Goal: Information Seeking & Learning: Learn about a topic

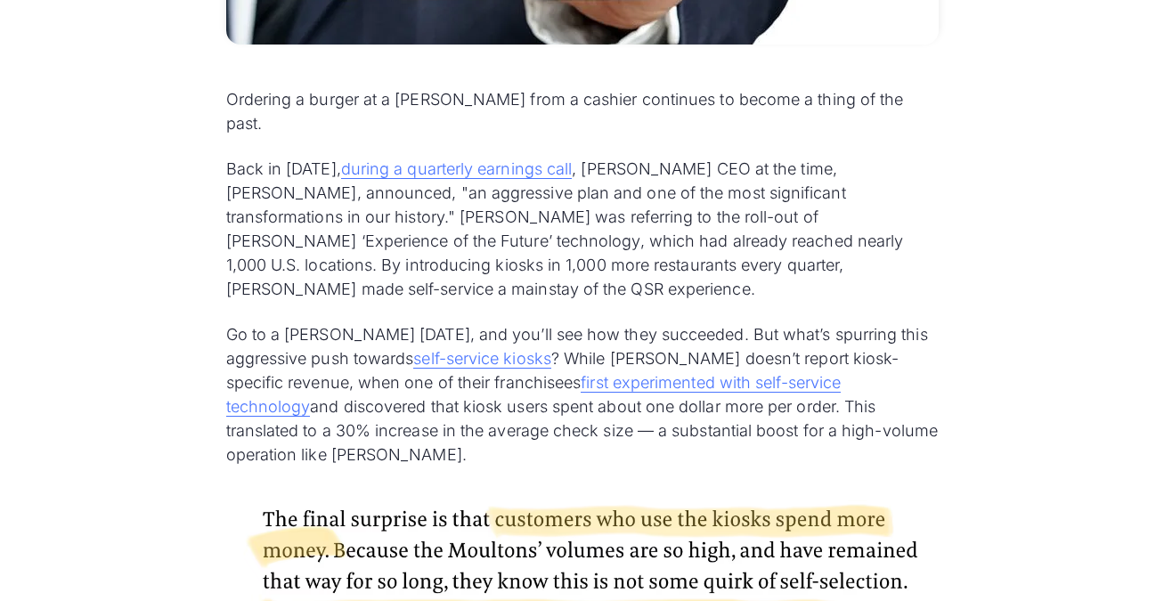
scroll to position [904, 0]
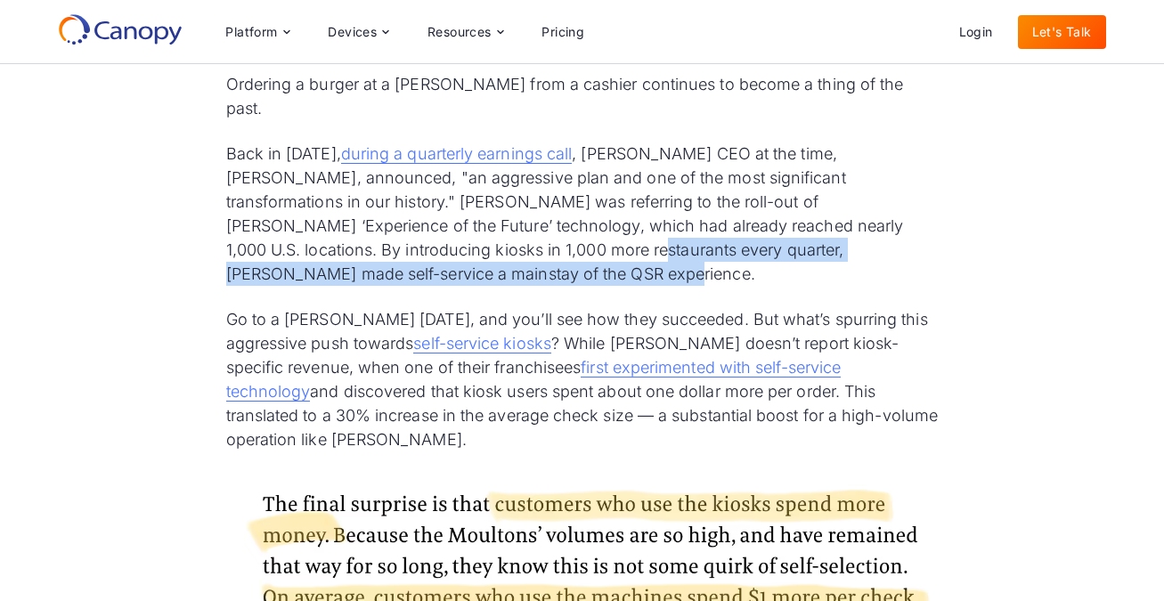
drag, startPoint x: 359, startPoint y: 232, endPoint x: 879, endPoint y: 261, distance: 520.8
click at [879, 261] on p "Back in [DATE], during a quarterly earnings call , [PERSON_NAME] CEO at the tim…" at bounding box center [582, 214] width 712 height 144
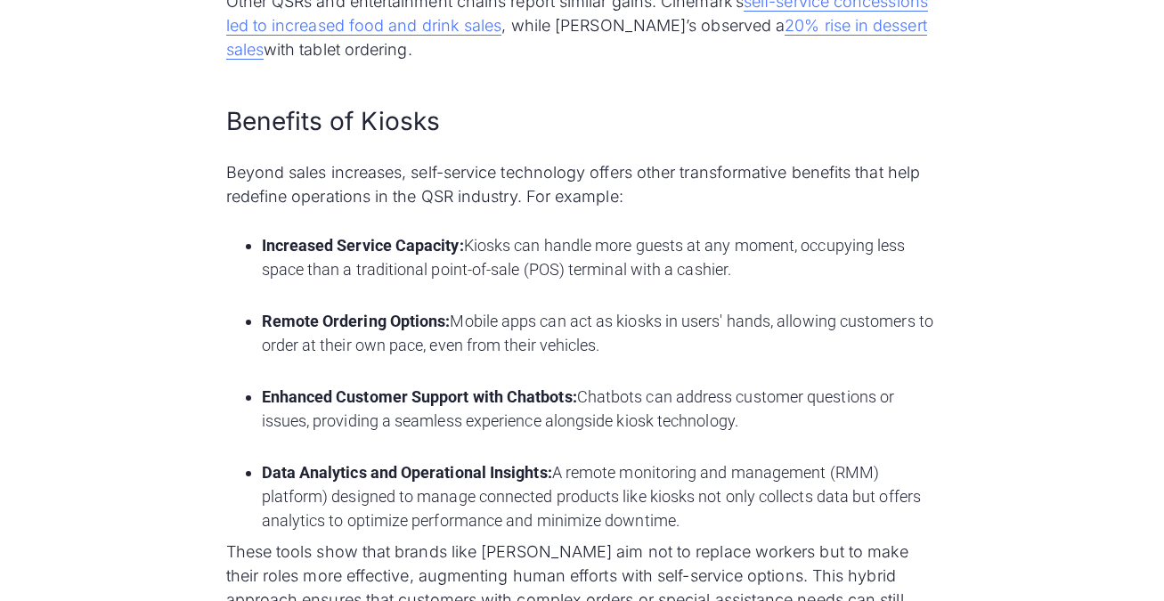
scroll to position [1638, 0]
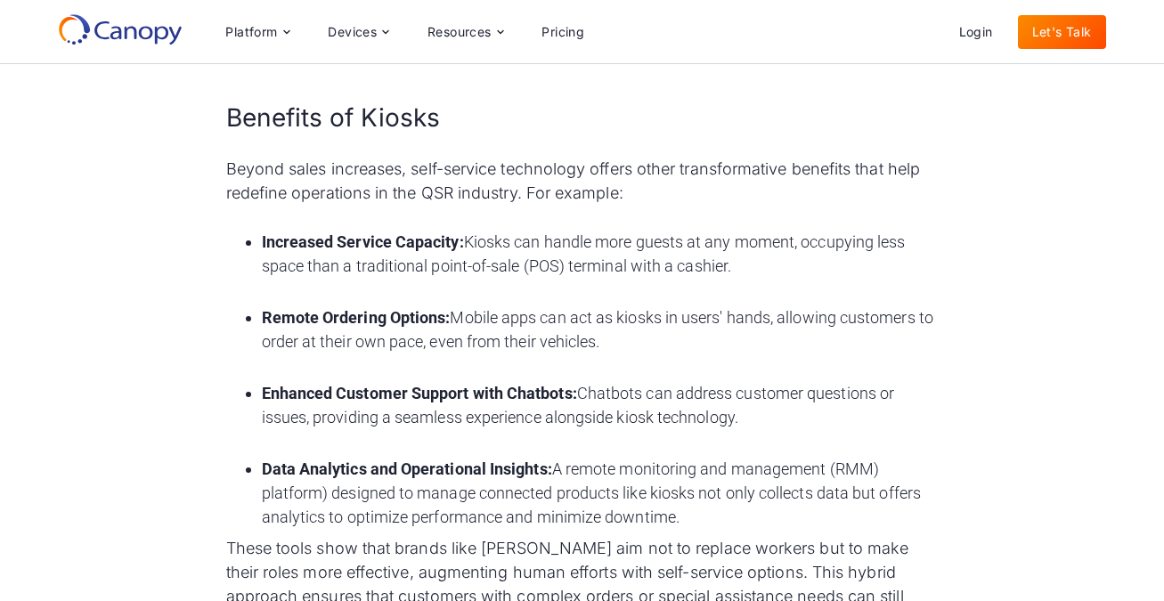
drag, startPoint x: 305, startPoint y: 240, endPoint x: 731, endPoint y: 234, distance: 426.5
click at [743, 244] on li "Increased Service Capacity: Kiosks can handle more guests at any moment, occupy…" at bounding box center [600, 266] width 677 height 72
click at [720, 234] on li "Increased Service Capacity: Kiosks can handle more guests at any moment, occupy…" at bounding box center [600, 266] width 677 height 72
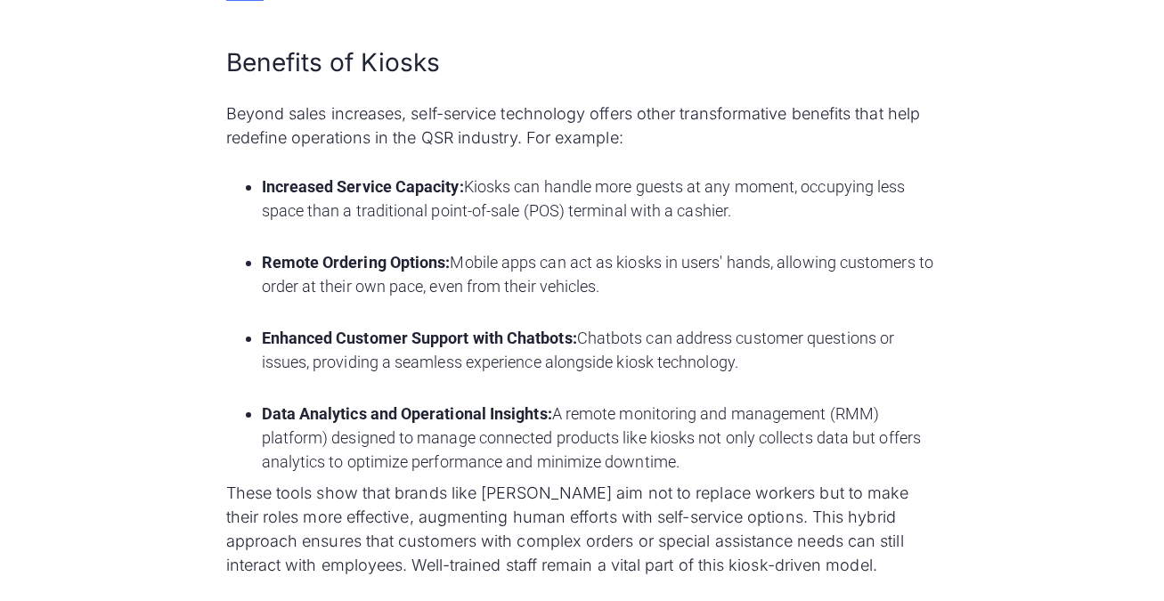
scroll to position [1692, 0]
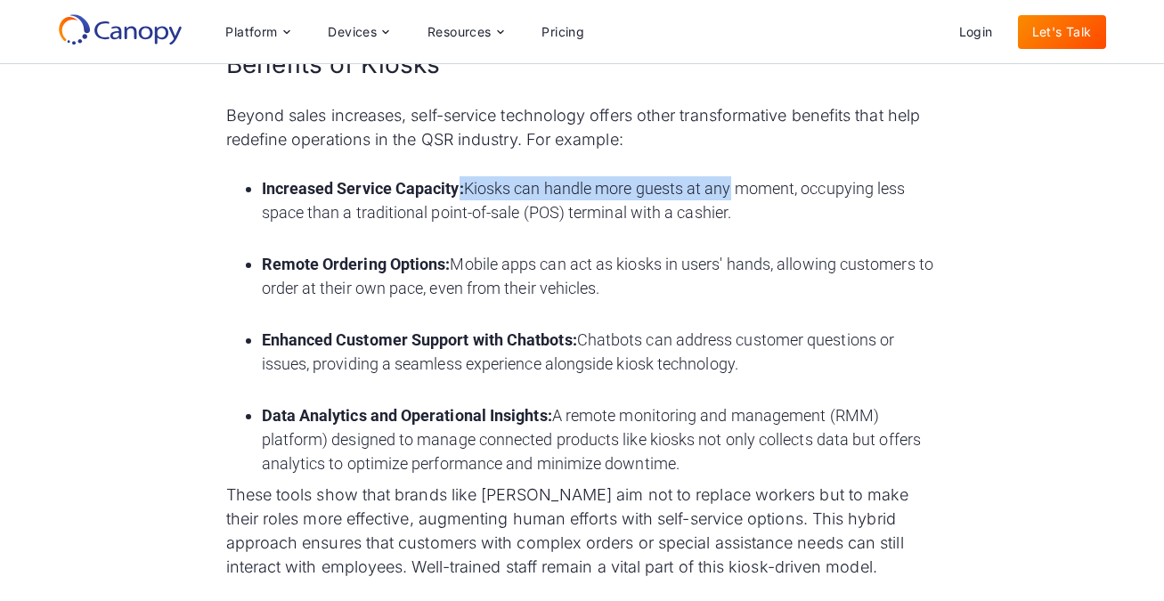
drag, startPoint x: 459, startPoint y: 168, endPoint x: 726, endPoint y: 164, distance: 267.2
click at [726, 176] on li "Increased Service Capacity: Kiosks can handle more guests at any moment, occupy…" at bounding box center [600, 212] width 677 height 72
drag, startPoint x: 286, startPoint y: 186, endPoint x: 738, endPoint y: 185, distance: 452.3
click at [738, 185] on li "Increased Service Capacity: Kiosks can handle more guests at any moment, occupy…" at bounding box center [600, 212] width 677 height 72
click at [736, 185] on li "Increased Service Capacity: Kiosks can handle more guests at any moment, occupy…" at bounding box center [600, 212] width 677 height 72
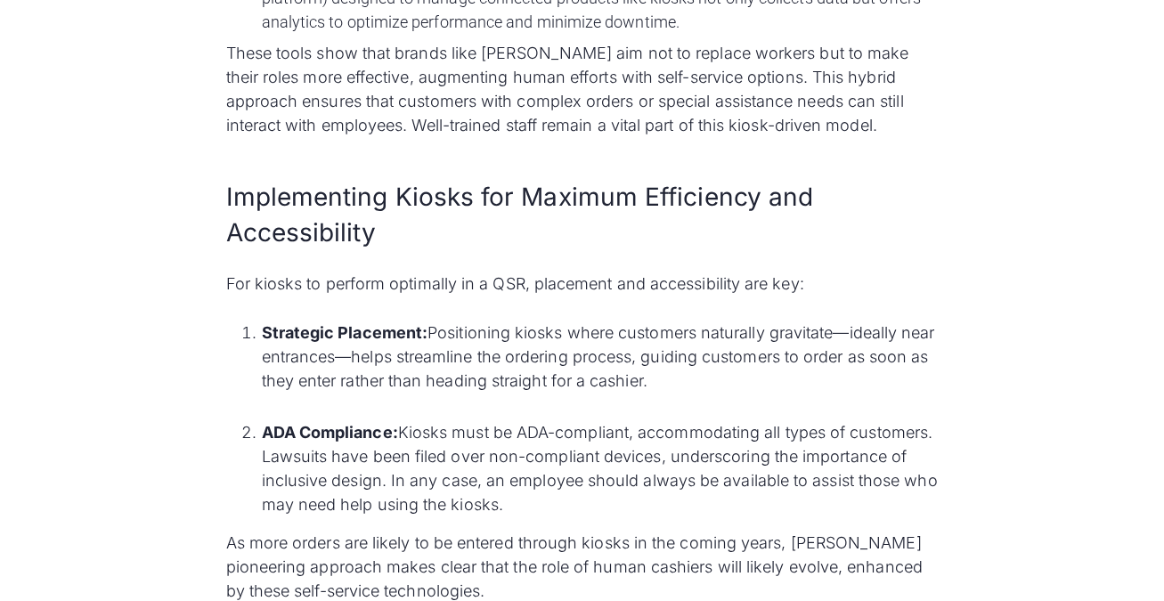
scroll to position [2153, 0]
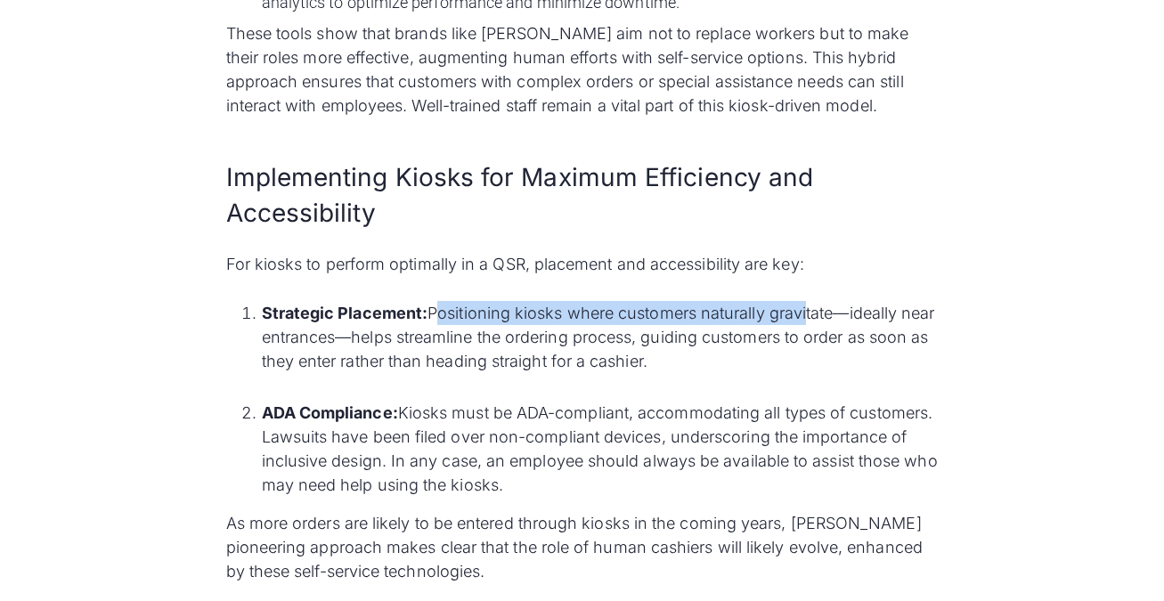
drag, startPoint x: 431, startPoint y: 292, endPoint x: 806, endPoint y: 291, distance: 374.9
click at [806, 301] on li "Strategic Placement: Positioning kiosks where customers naturally gravitate—ide…" at bounding box center [600, 349] width 677 height 96
drag, startPoint x: 862, startPoint y: 288, endPoint x: 451, endPoint y: 256, distance: 412.6
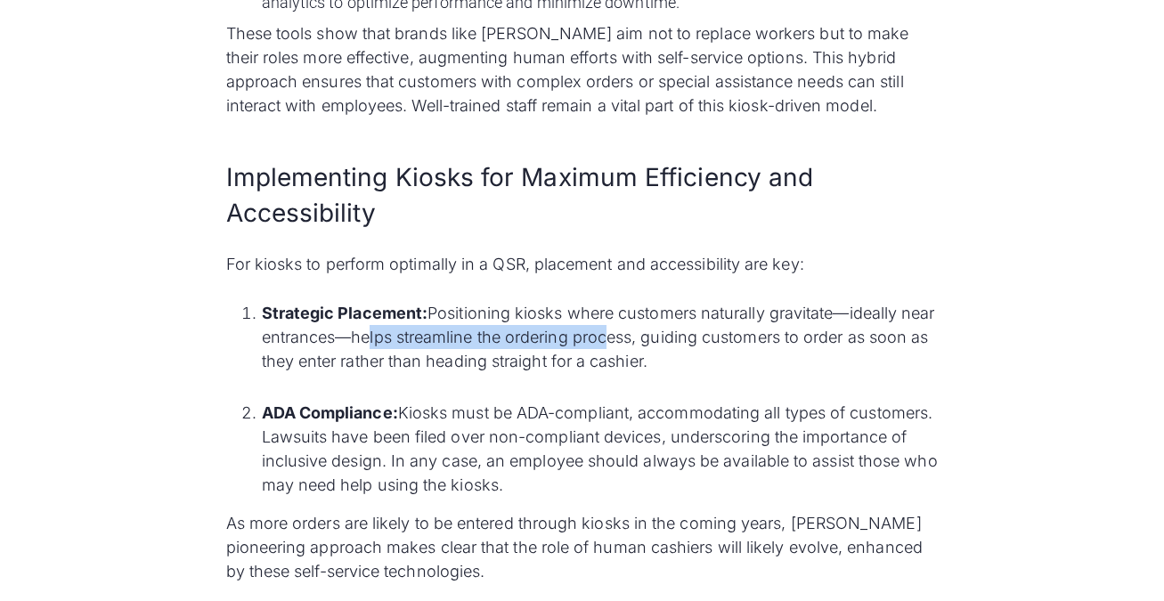
drag, startPoint x: 463, startPoint y: 311, endPoint x: 647, endPoint y: 311, distance: 184.3
click at [646, 311] on li "Strategic Placement: Positioning kiosks where customers naturally gravitate—ide…" at bounding box center [600, 349] width 677 height 96
drag, startPoint x: 740, startPoint y: 318, endPoint x: 752, endPoint y: 331, distance: 18.3
click at [751, 331] on li "Strategic Placement: Positioning kiosks where customers naturally gravitate—ide…" at bounding box center [600, 349] width 677 height 96
click at [752, 331] on li "Strategic Placement: Positioning kiosks where customers naturally gravitate—ide…" at bounding box center [600, 349] width 677 height 96
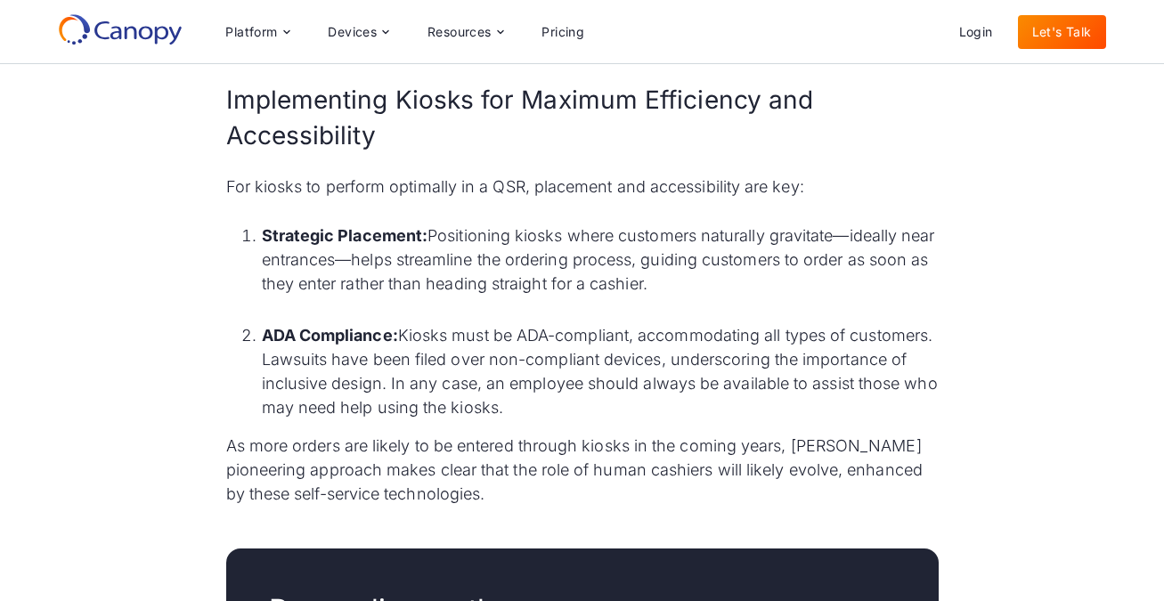
scroll to position [2230, 0]
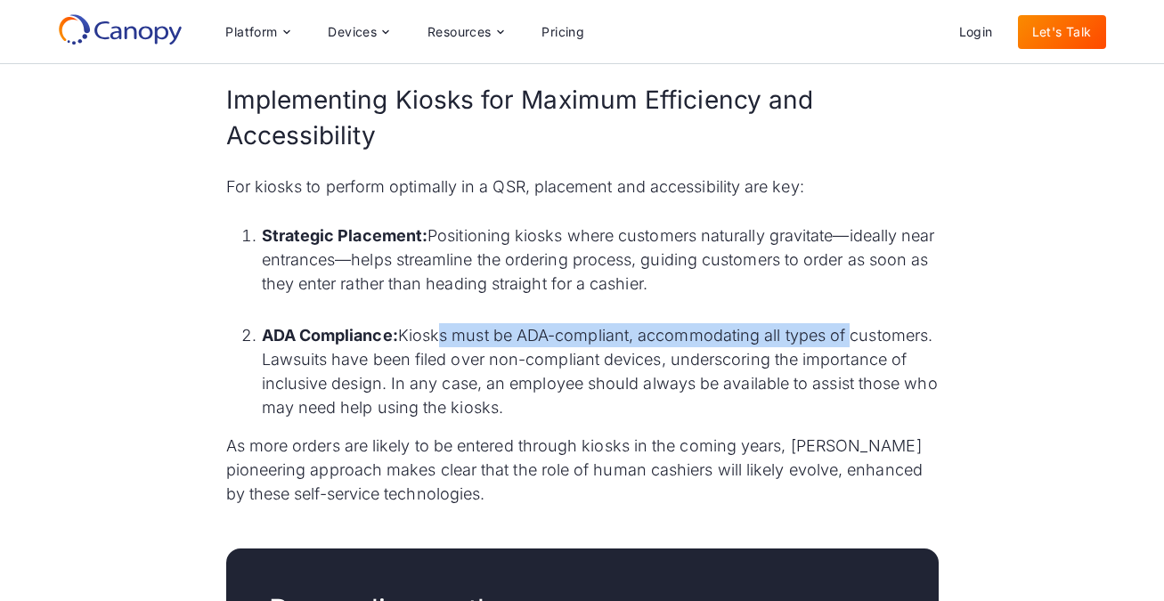
drag, startPoint x: 456, startPoint y: 309, endPoint x: 863, endPoint y: 313, distance: 406.9
click at [864, 323] on li "ADA Compliance: Kiosks must be ADA-compliant, accommodating all types of custom…" at bounding box center [600, 371] width 677 height 96
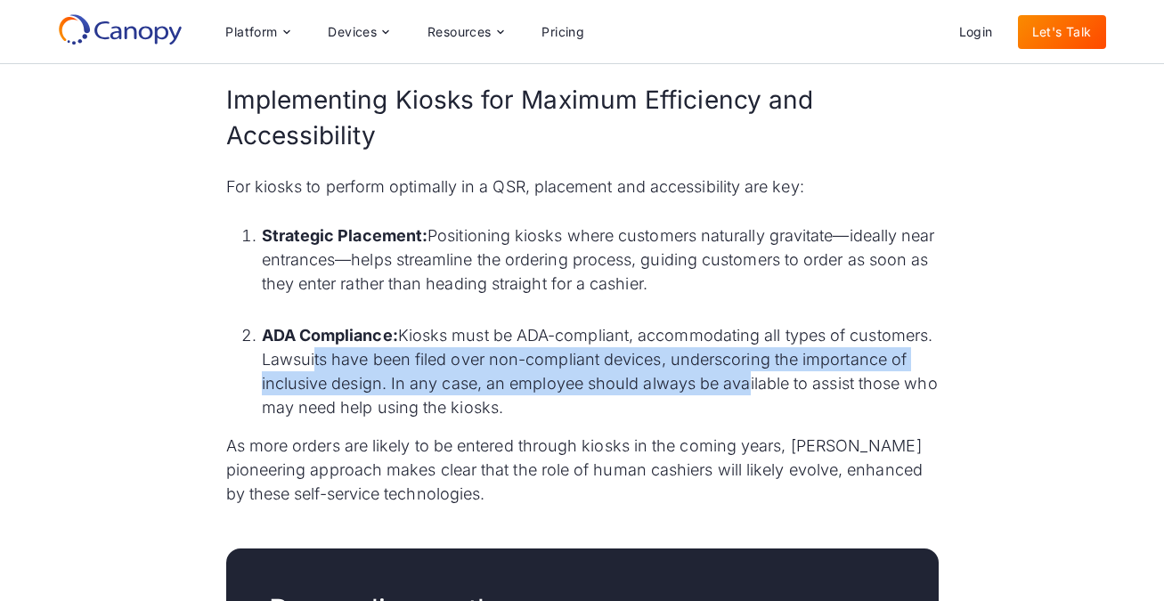
drag, startPoint x: 397, startPoint y: 329, endPoint x: 853, endPoint y: 362, distance: 457.1
click at [853, 363] on li "ADA Compliance: Kiosks must be ADA-compliant, accommodating all types of custom…" at bounding box center [600, 371] width 677 height 96
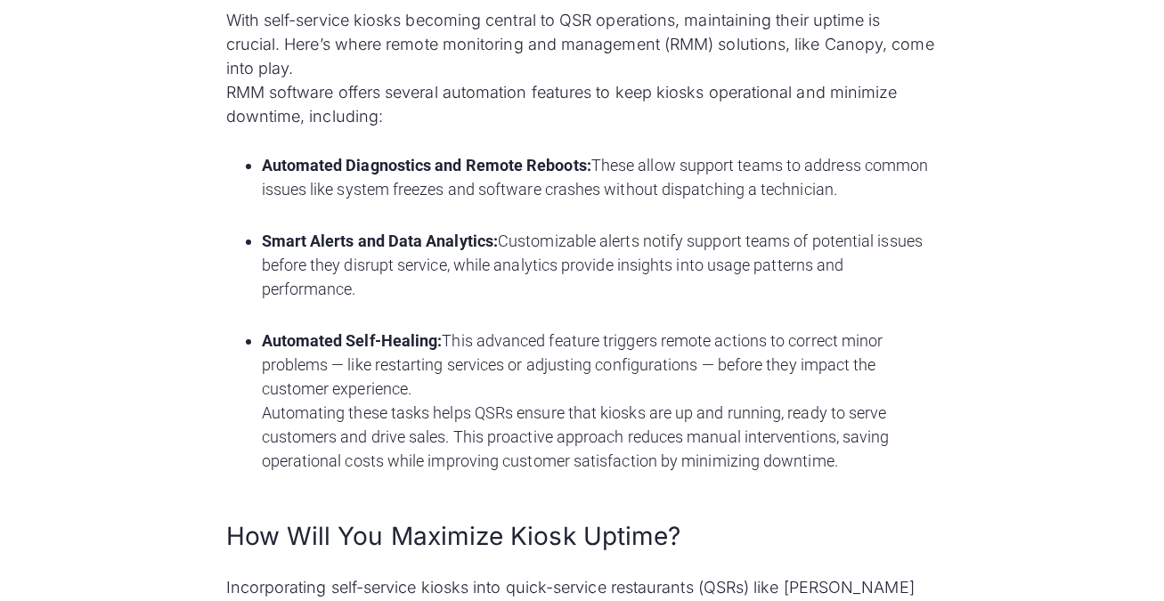
scroll to position [3411, 0]
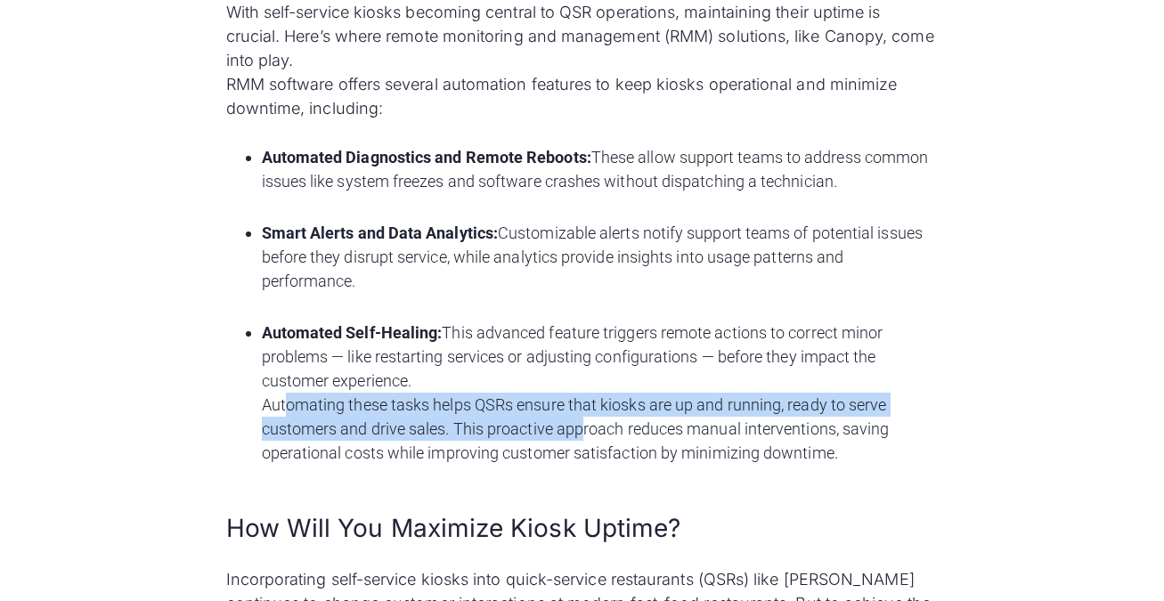
drag, startPoint x: 337, startPoint y: 372, endPoint x: 591, endPoint y: 398, distance: 256.0
click at [582, 392] on li "Automated Self-Healing: This advanced feature triggers remote actions to correc…" at bounding box center [600, 393] width 677 height 144
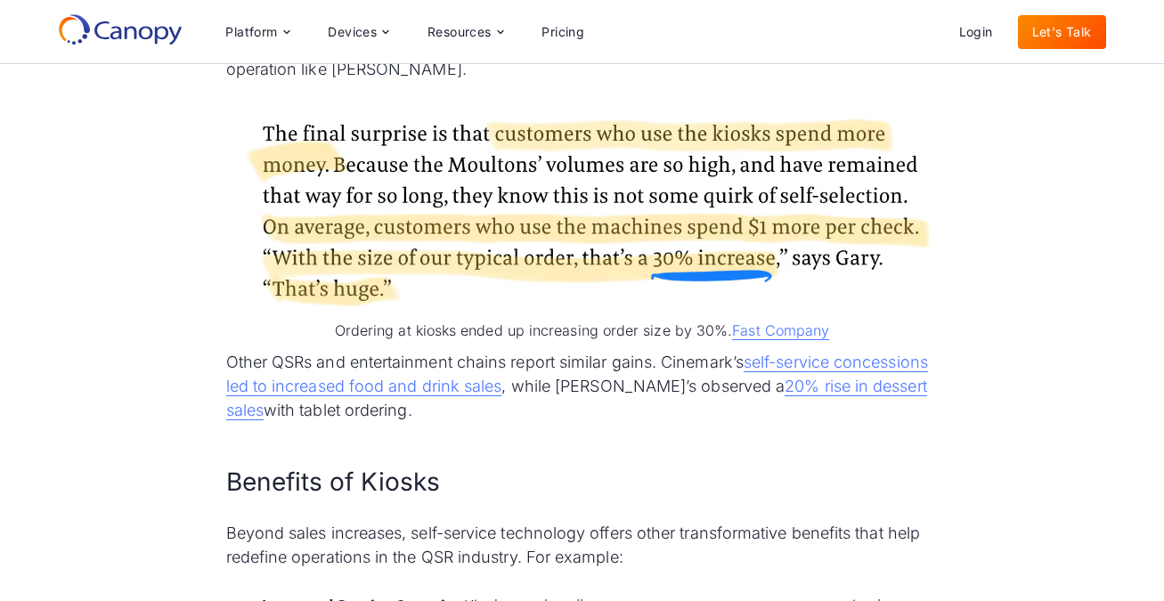
scroll to position [1268, 0]
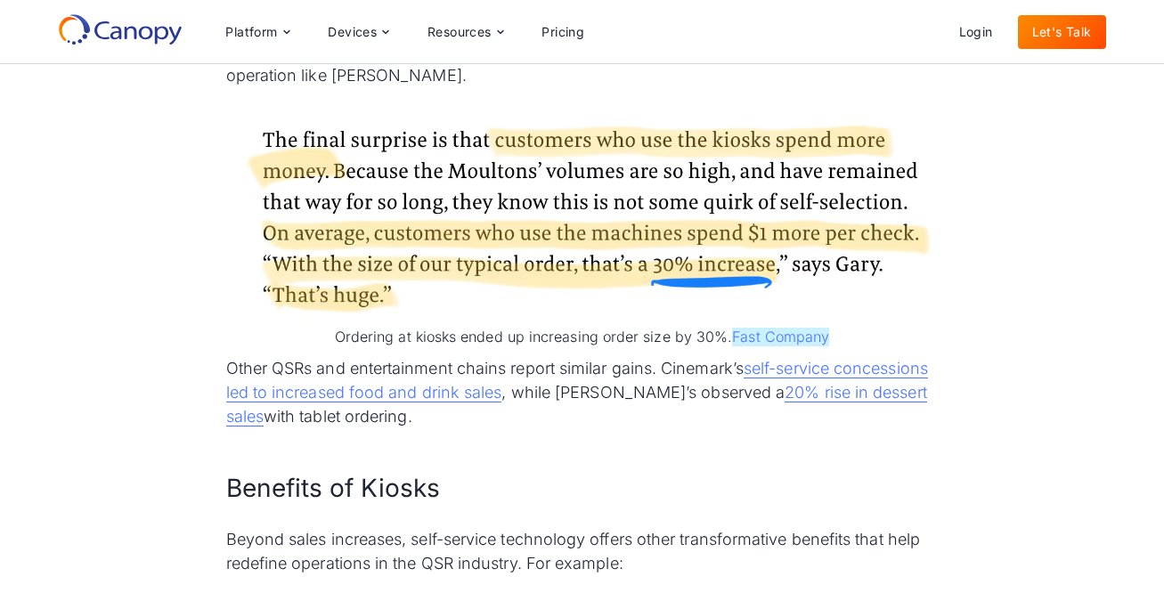
click at [788, 328] on link "Fast Company" at bounding box center [780, 337] width 97 height 19
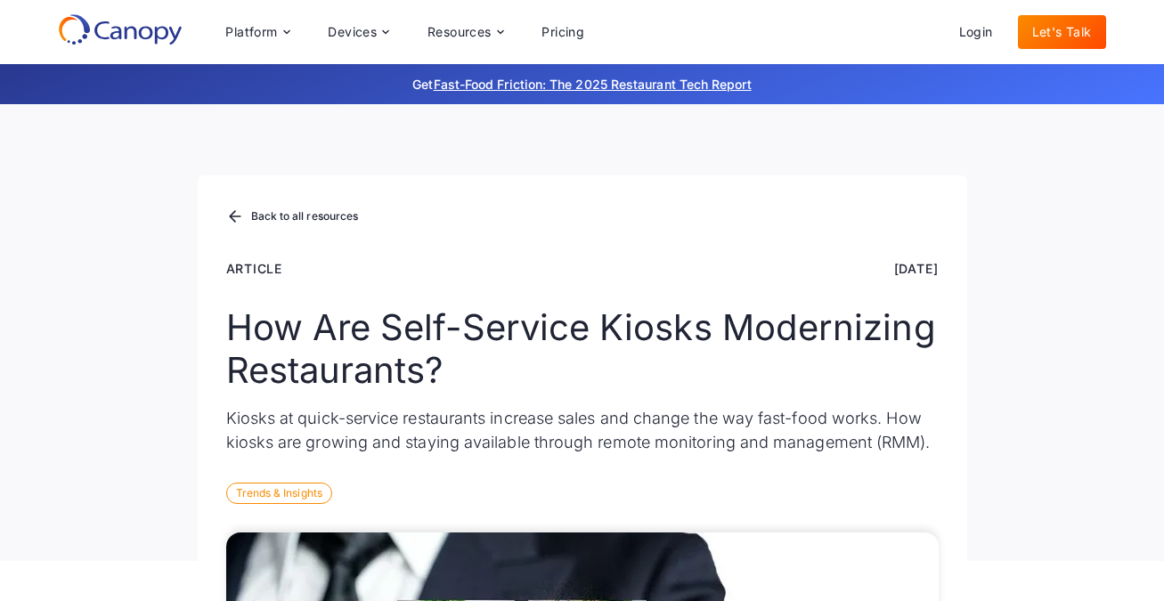
scroll to position [0, 0]
